Goal: Task Accomplishment & Management: Complete application form

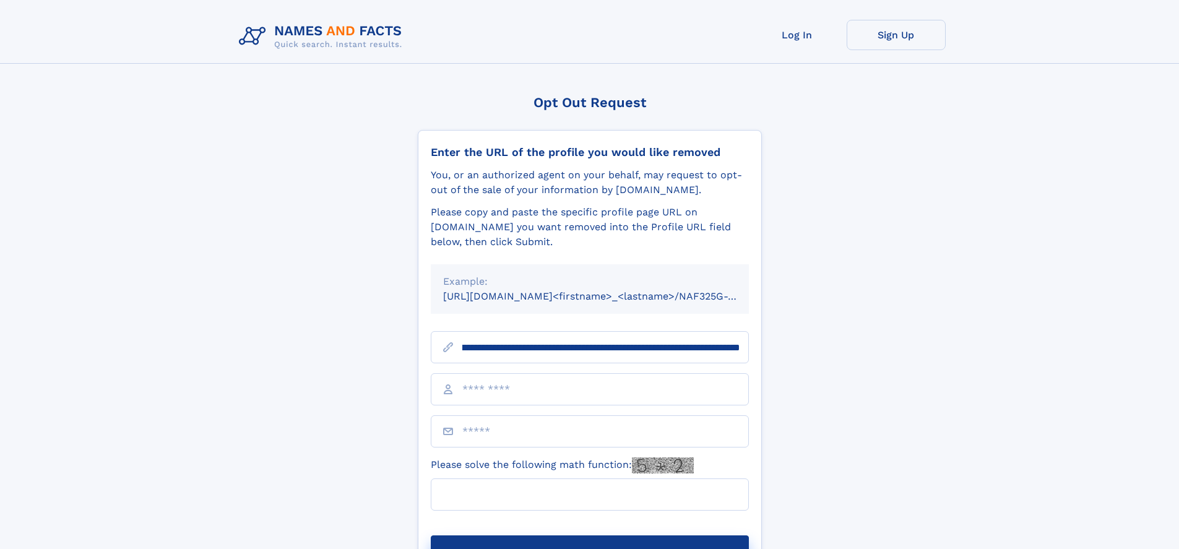
scroll to position [0, 155]
type input "**********"
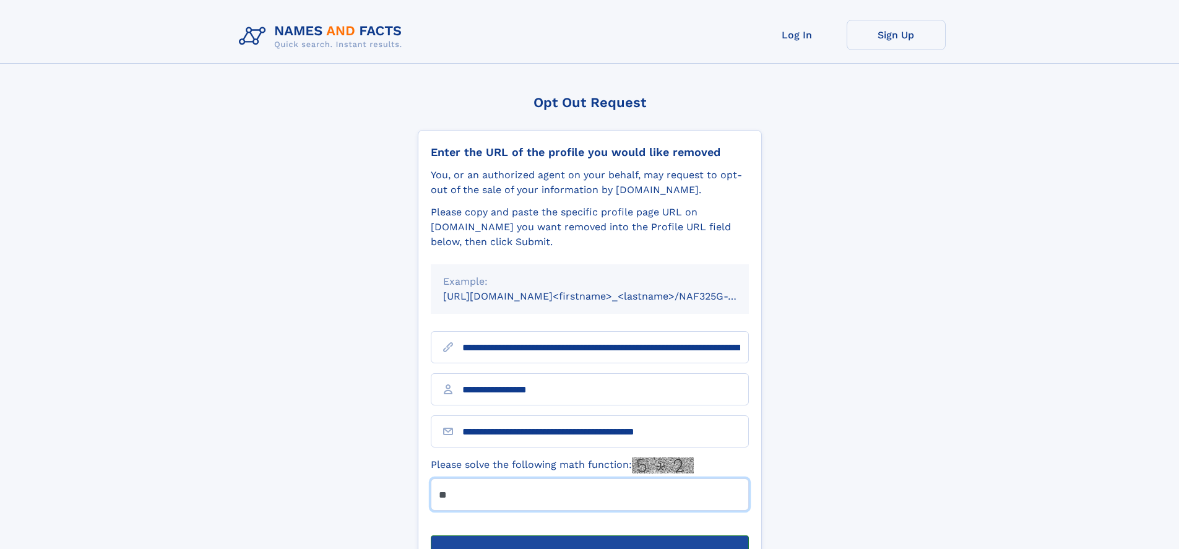
type input "**"
click at [589, 535] on button "Submit Opt Out Request" at bounding box center [590, 555] width 318 height 40
